Goal: Transaction & Acquisition: Subscribe to service/newsletter

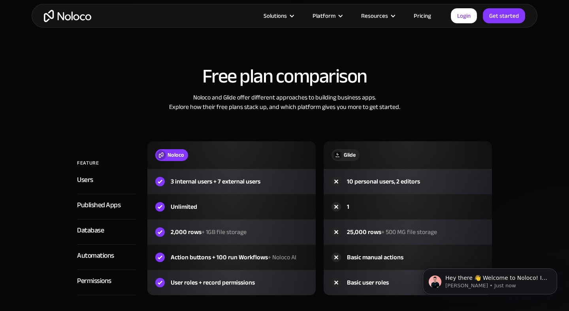
scroll to position [804, 0]
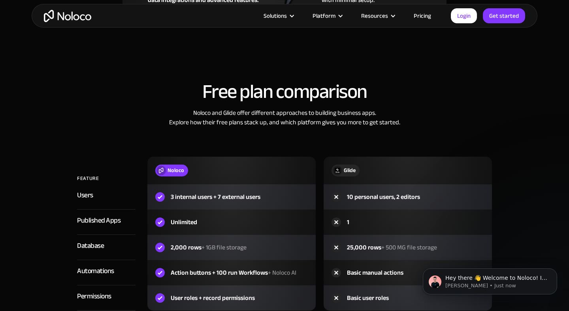
click at [427, 19] on link "Pricing" at bounding box center [422, 16] width 37 height 10
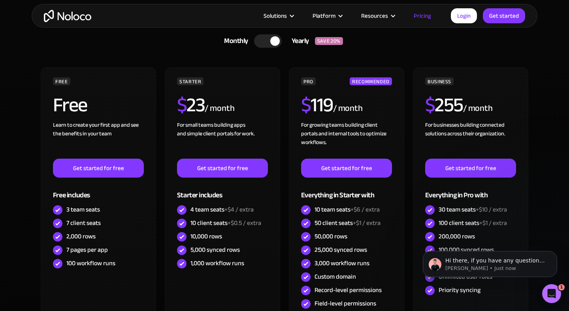
click at [270, 39] on div at bounding box center [274, 40] width 9 height 9
click at [270, 39] on div at bounding box center [271, 40] width 28 height 13
click at [270, 39] on div at bounding box center [274, 40] width 9 height 9
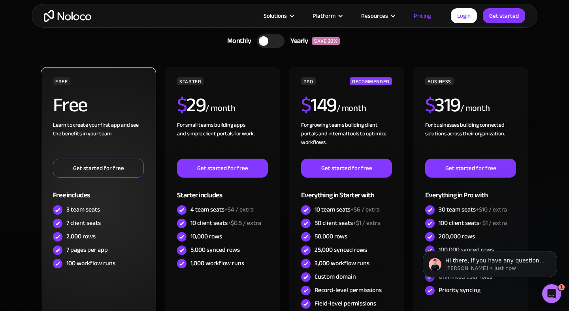
click at [101, 173] on link "Get started for free" at bounding box center [98, 168] width 91 height 19
